Goal: Entertainment & Leisure: Browse casually

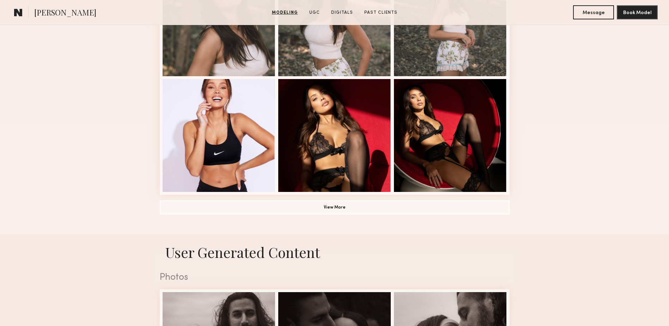
scroll to position [509, 0]
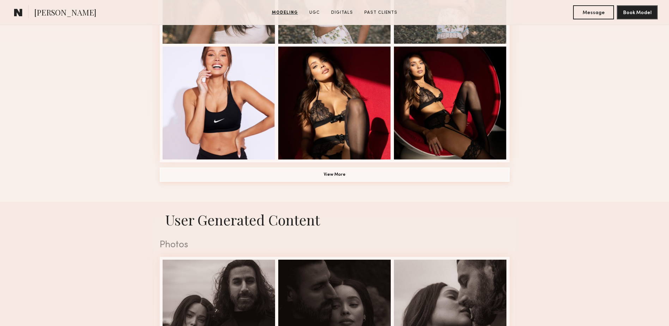
click at [337, 173] on button "View More" at bounding box center [335, 175] width 350 height 14
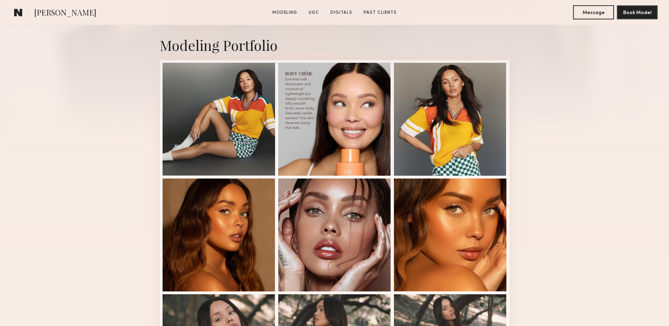
scroll to position [156, 0]
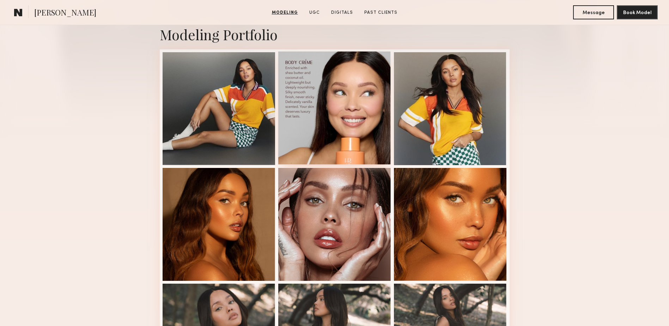
click at [350, 123] on div at bounding box center [334, 107] width 113 height 113
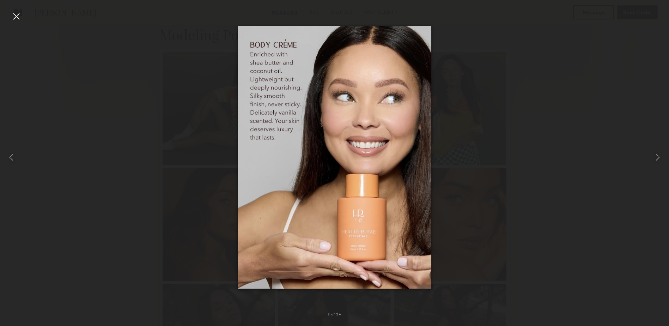
click at [13, 16] on div at bounding box center [16, 16] width 11 height 11
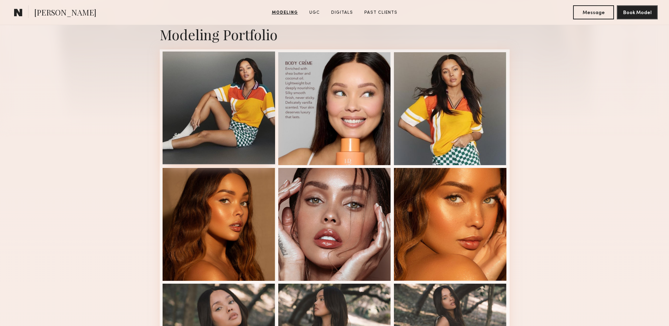
click at [233, 113] on div at bounding box center [219, 107] width 113 height 113
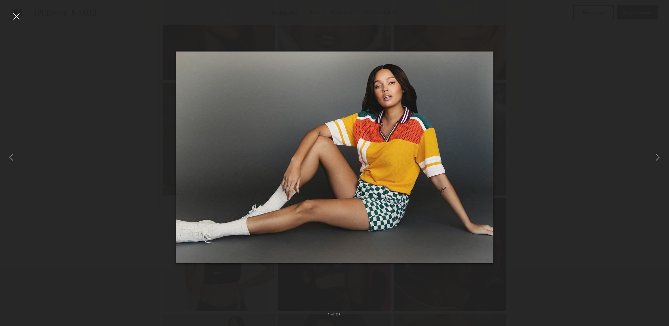
scroll to position [368, 0]
click at [657, 157] on common-icon at bounding box center [657, 157] width 11 height 11
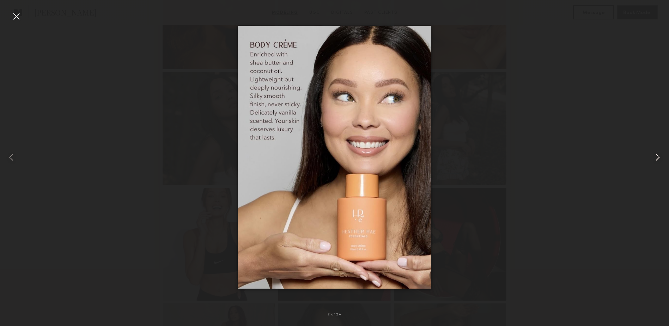
click at [657, 157] on common-icon at bounding box center [657, 157] width 11 height 11
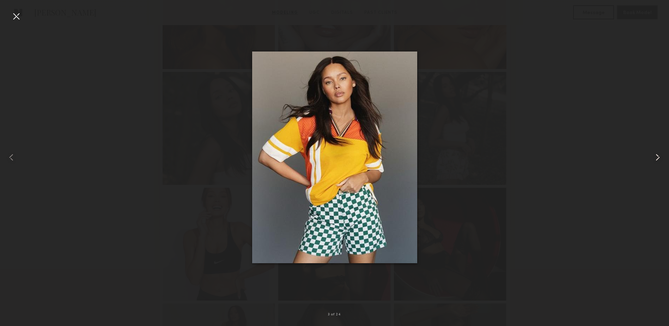
click at [657, 157] on common-icon at bounding box center [657, 157] width 11 height 11
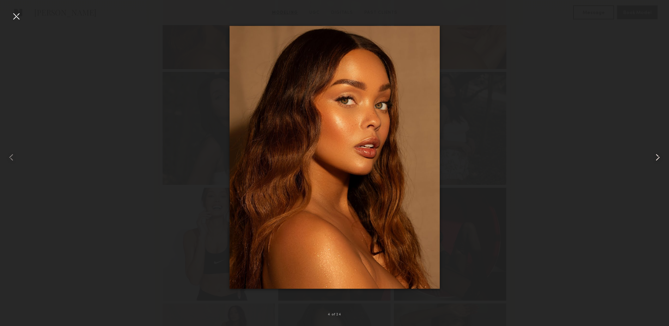
click at [657, 157] on common-icon at bounding box center [657, 157] width 11 height 11
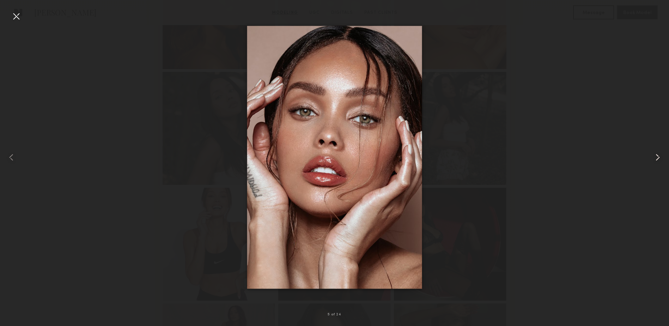
click at [657, 157] on common-icon at bounding box center [657, 157] width 11 height 11
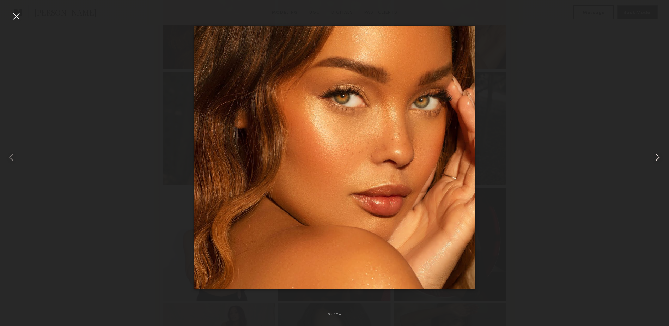
click at [657, 157] on common-icon at bounding box center [657, 157] width 11 height 11
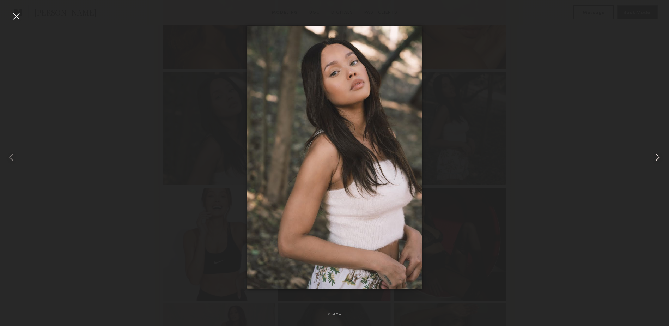
click at [657, 157] on common-icon at bounding box center [657, 157] width 11 height 11
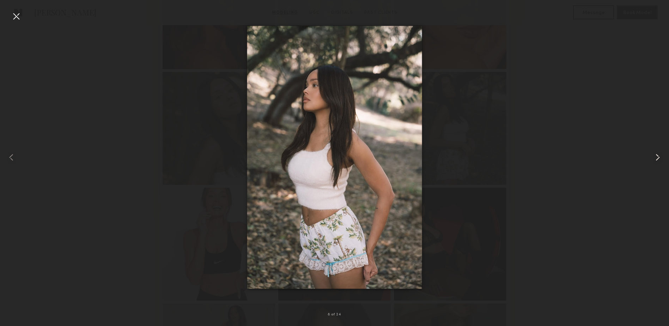
click at [657, 157] on common-icon at bounding box center [657, 157] width 11 height 11
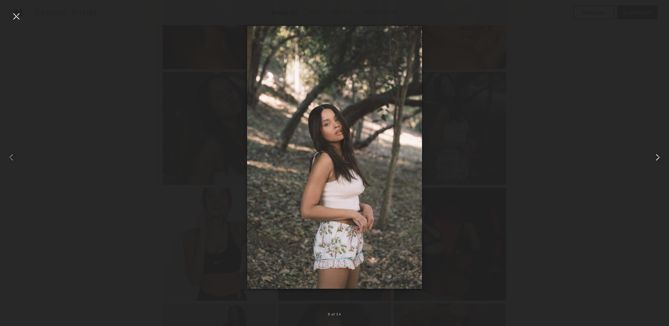
click at [657, 157] on common-icon at bounding box center [657, 157] width 11 height 11
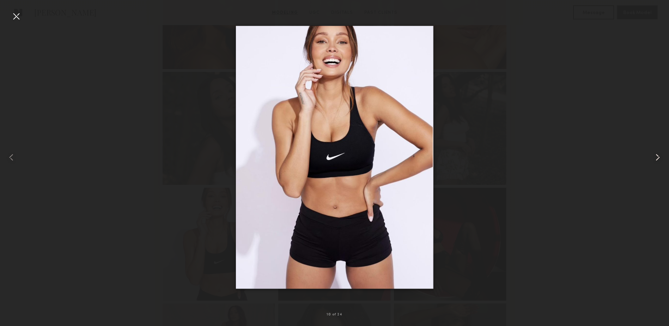
click at [657, 157] on common-icon at bounding box center [657, 157] width 11 height 11
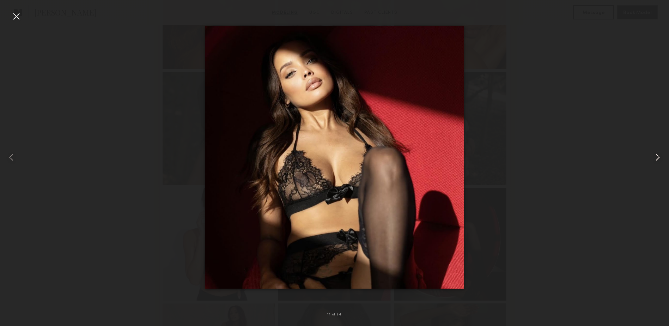
click at [657, 157] on common-icon at bounding box center [657, 157] width 11 height 11
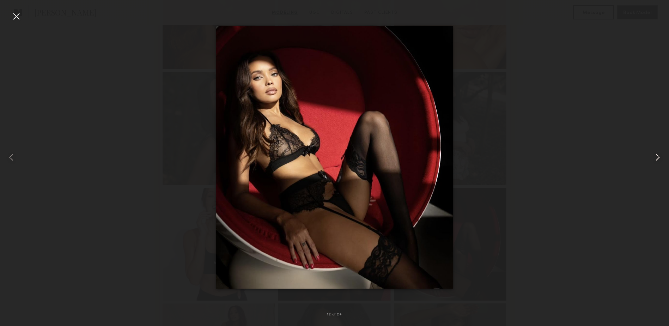
click at [657, 157] on common-icon at bounding box center [657, 157] width 11 height 11
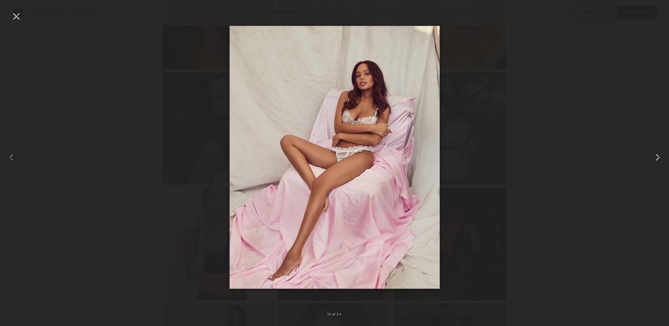
click at [657, 157] on common-icon at bounding box center [657, 157] width 11 height 11
